Goal: Information Seeking & Learning: Learn about a topic

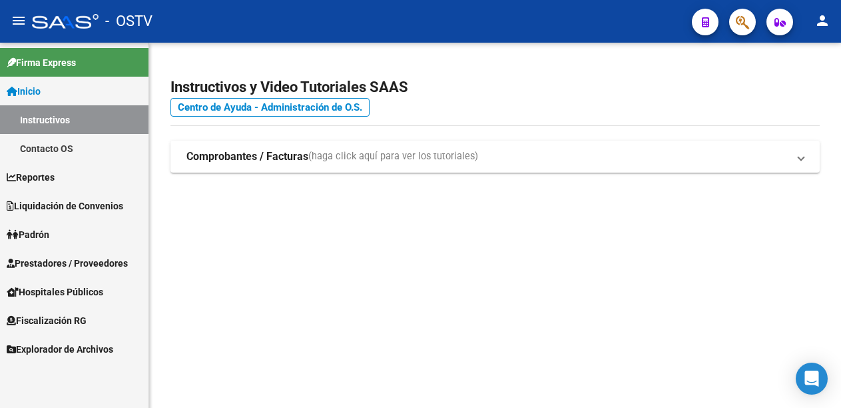
click at [67, 205] on span "Liquidación de Convenios" at bounding box center [65, 206] width 117 height 15
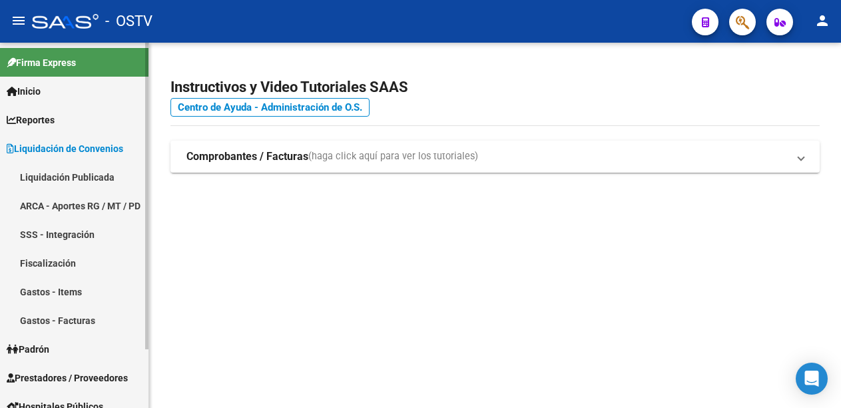
click at [67, 178] on link "Liquidación Publicada" at bounding box center [74, 177] width 149 height 29
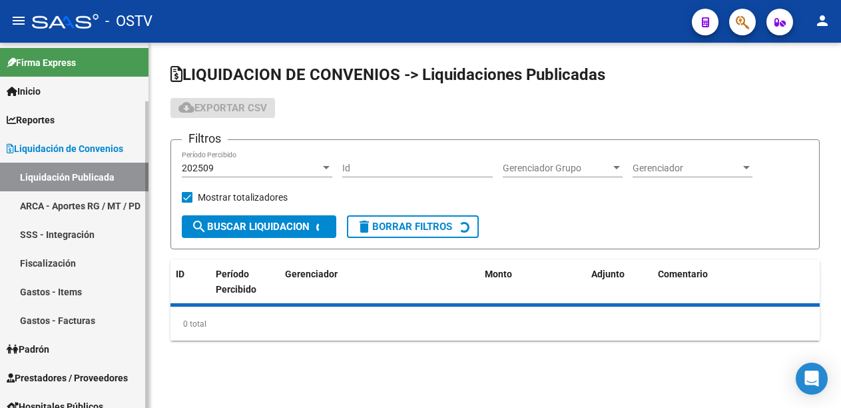
checkbox input "true"
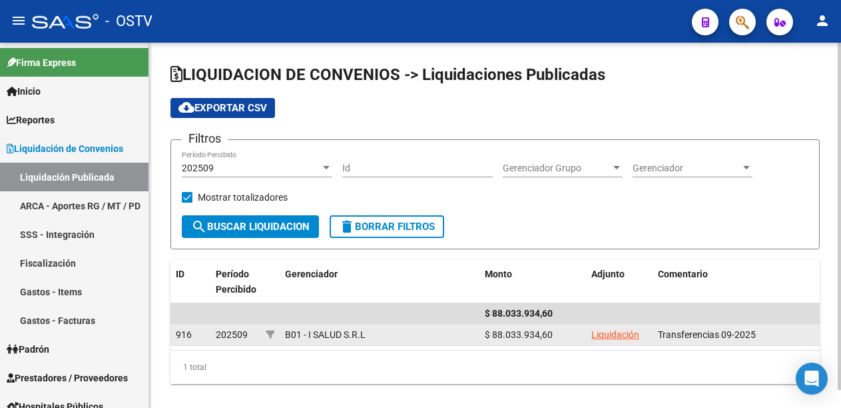
click at [601, 337] on link "Liquidación" at bounding box center [616, 334] width 48 height 11
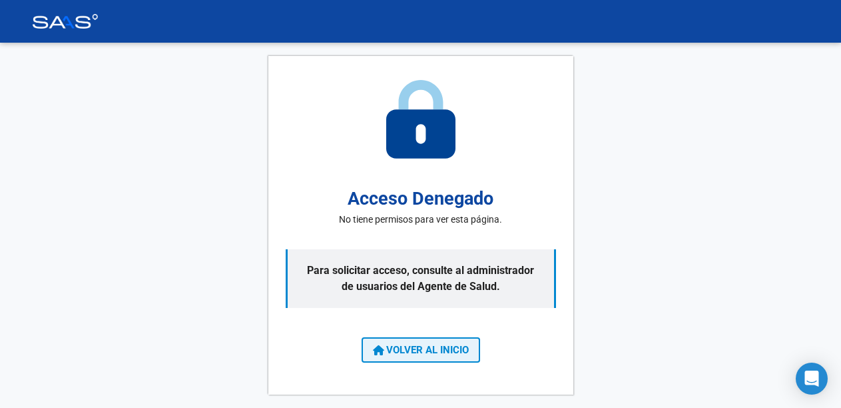
click at [426, 348] on span "VOLVER AL INICIO" at bounding box center [421, 350] width 96 height 12
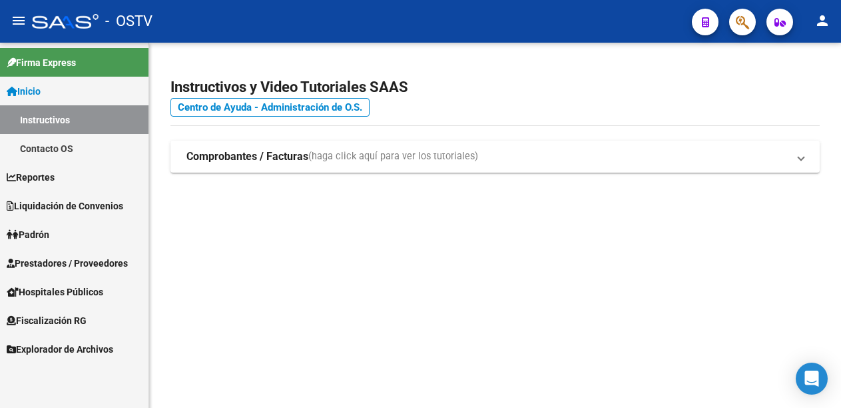
click at [99, 206] on span "Liquidación de Convenios" at bounding box center [65, 206] width 117 height 15
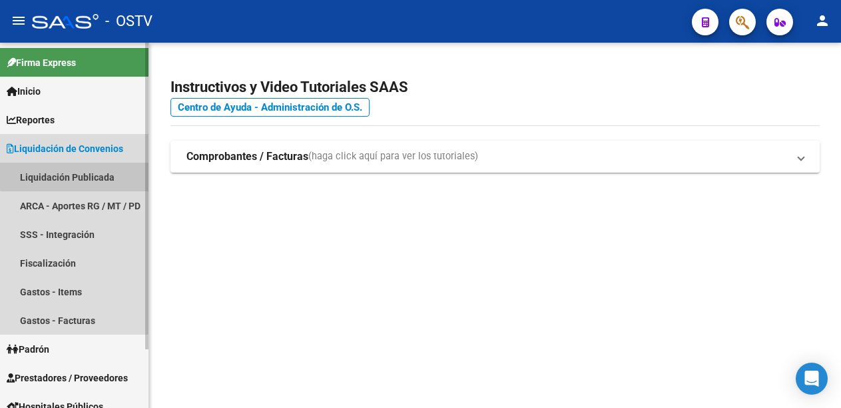
click at [87, 175] on link "Liquidación Publicada" at bounding box center [74, 177] width 149 height 29
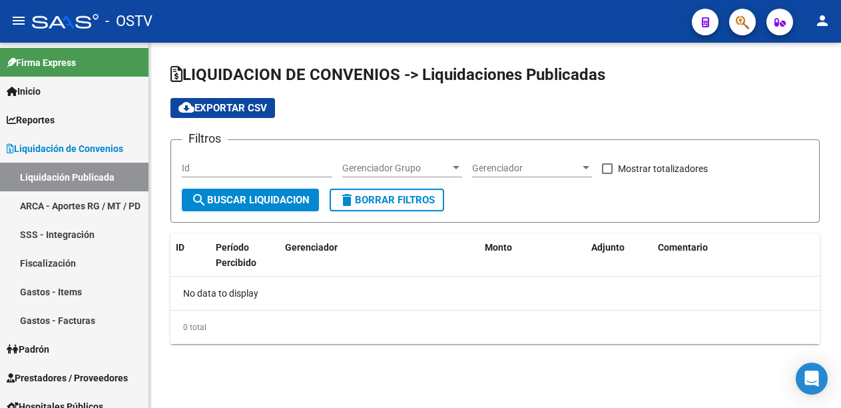
checkbox input "true"
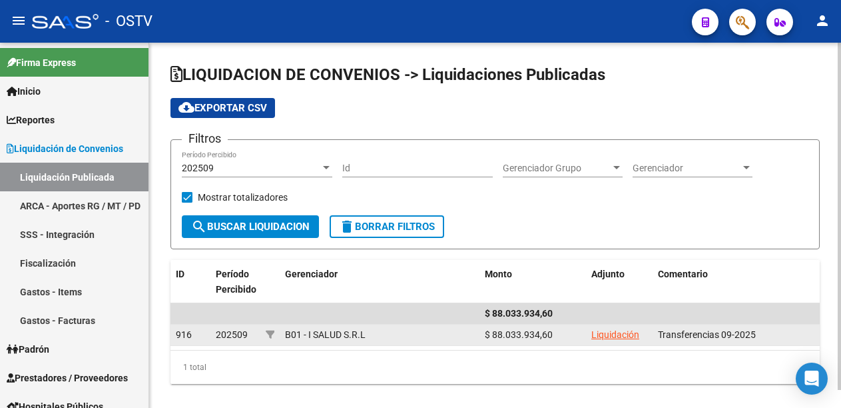
click at [621, 338] on link "Liquidación" at bounding box center [616, 334] width 48 height 11
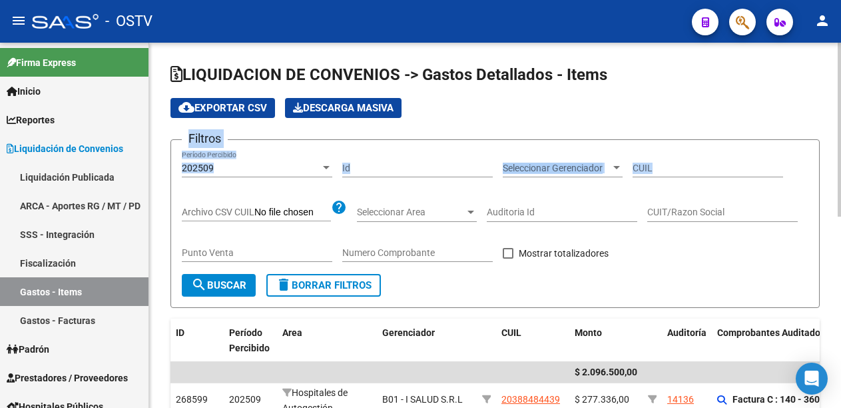
drag, startPoint x: 833, startPoint y: 116, endPoint x: 833, endPoint y: 149, distance: 32.6
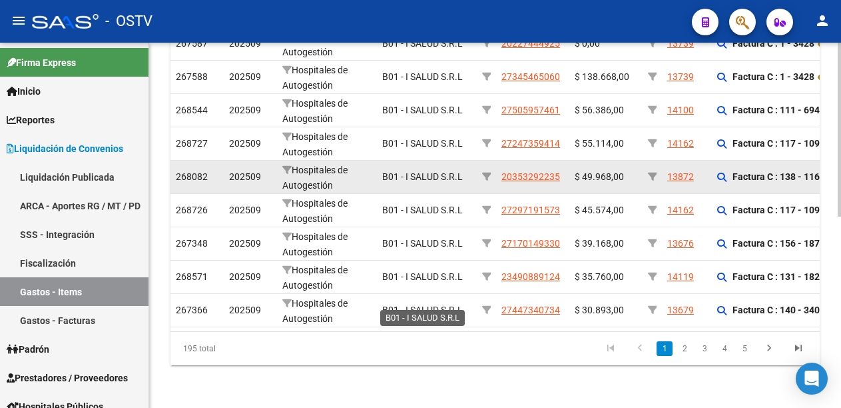
scroll to position [400, 0]
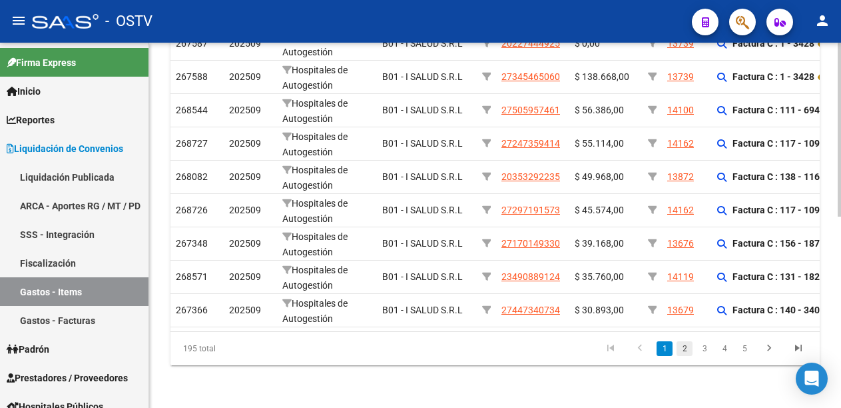
click at [684, 348] on link "2" at bounding box center [685, 348] width 16 height 15
click at [700, 348] on link "3" at bounding box center [705, 348] width 16 height 15
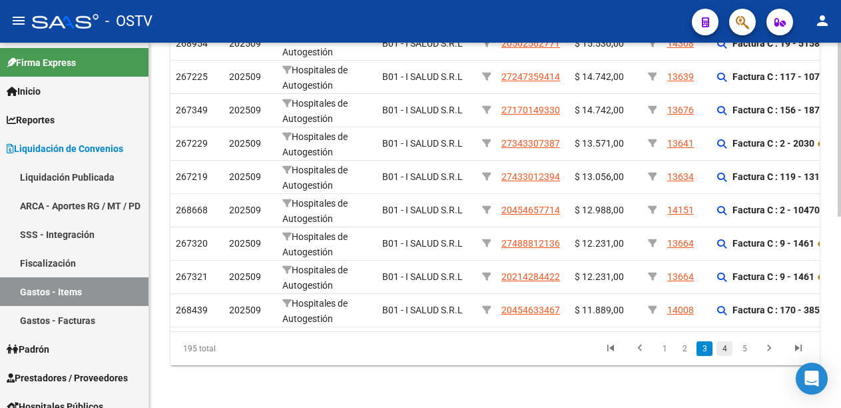
click at [725, 350] on link "4" at bounding box center [725, 348] width 16 height 15
click at [747, 348] on link "6" at bounding box center [745, 348] width 16 height 15
click at [773, 350] on icon "go to next page" at bounding box center [769, 350] width 17 height 16
click at [746, 349] on link "9" at bounding box center [745, 348] width 16 height 15
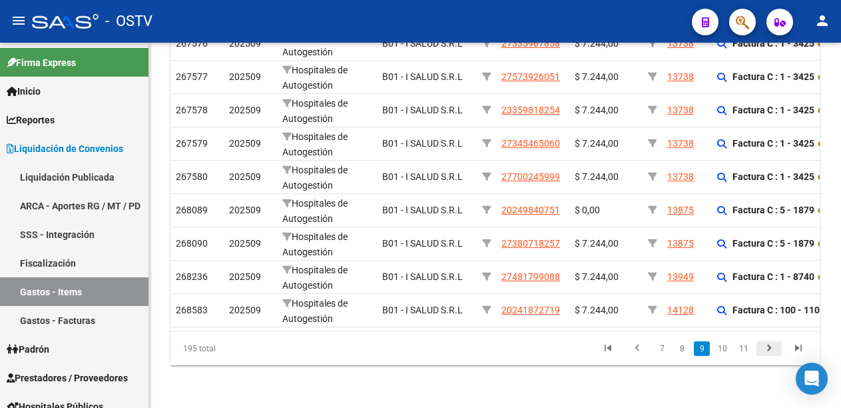
click at [765, 350] on icon "go to next page" at bounding box center [769, 350] width 17 height 16
click at [765, 350] on div "195 total 9 10 11 12 13" at bounding box center [495, 348] width 649 height 33
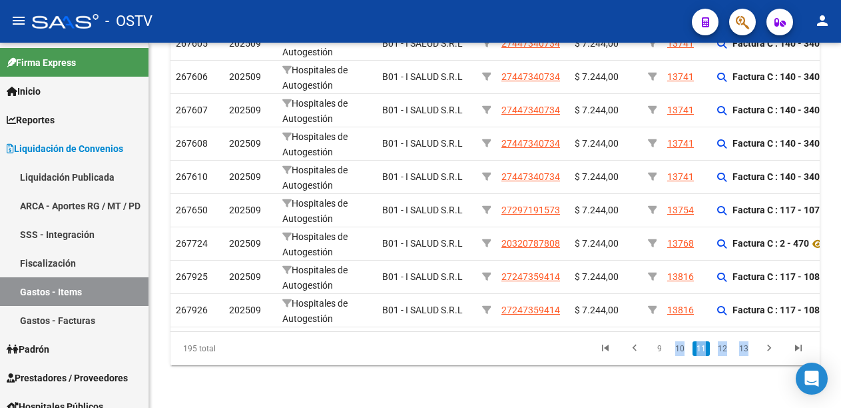
click at [765, 350] on icon "go to next page" at bounding box center [769, 350] width 17 height 16
click at [764, 350] on div "195 total 10 11 12 13 14" at bounding box center [495, 348] width 649 height 33
click at [764, 350] on icon "go to next page" at bounding box center [769, 350] width 17 height 16
click at [796, 348] on icon "go to last page" at bounding box center [798, 350] width 17 height 16
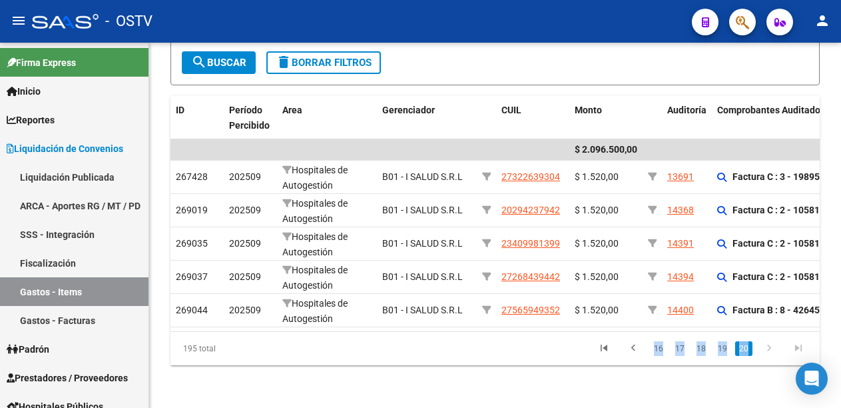
scroll to position [234, 0]
click at [745, 348] on link "20" at bounding box center [743, 348] width 17 height 15
click at [721, 351] on link "19" at bounding box center [722, 348] width 17 height 15
